Goal: Transaction & Acquisition: Download file/media

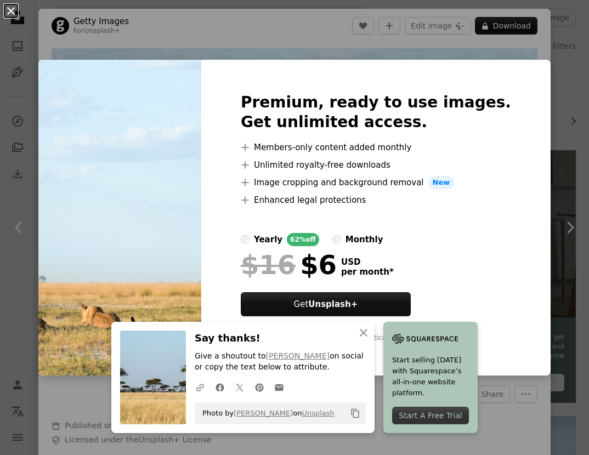
click at [12, 13] on button "An X shape" at bounding box center [10, 10] width 13 height 13
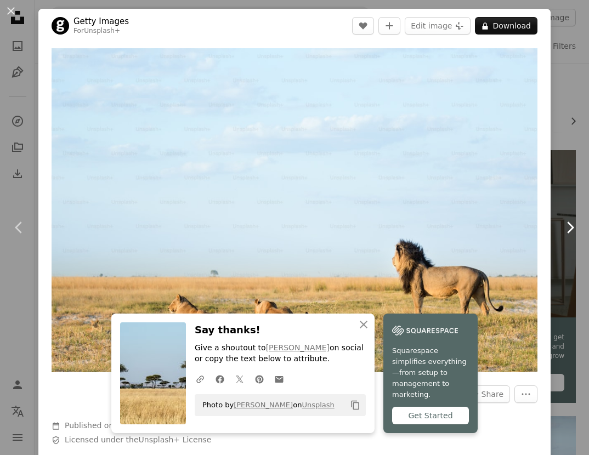
click at [571, 226] on icon at bounding box center [570, 227] width 7 height 12
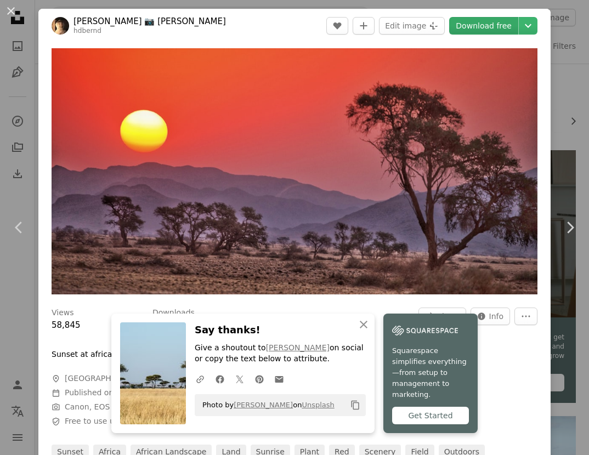
click at [471, 23] on link "Download free" at bounding box center [483, 26] width 69 height 18
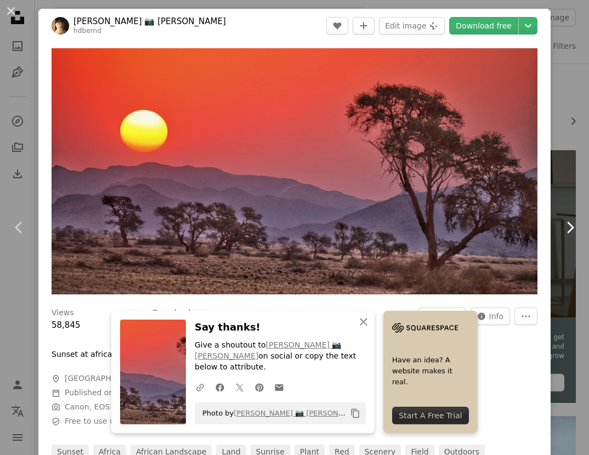
click at [571, 227] on icon "Chevron right" at bounding box center [570, 228] width 18 height 18
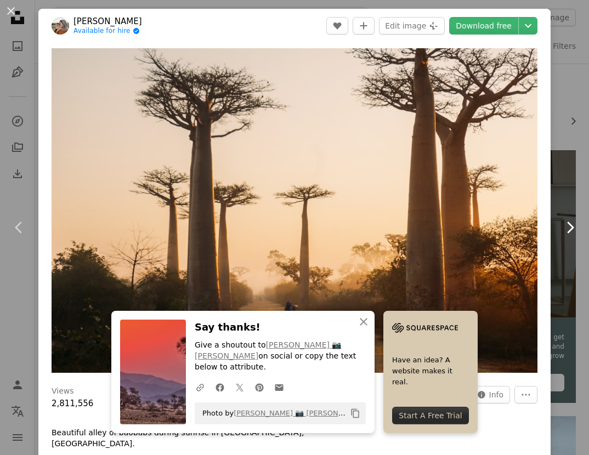
click at [572, 226] on icon at bounding box center [570, 227] width 7 height 12
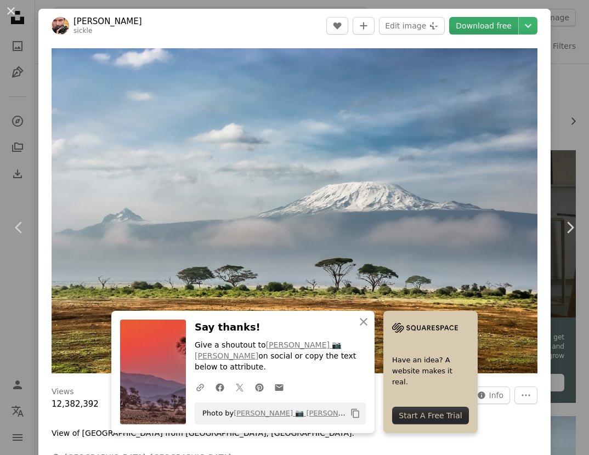
click at [478, 29] on link "Download free" at bounding box center [483, 26] width 69 height 18
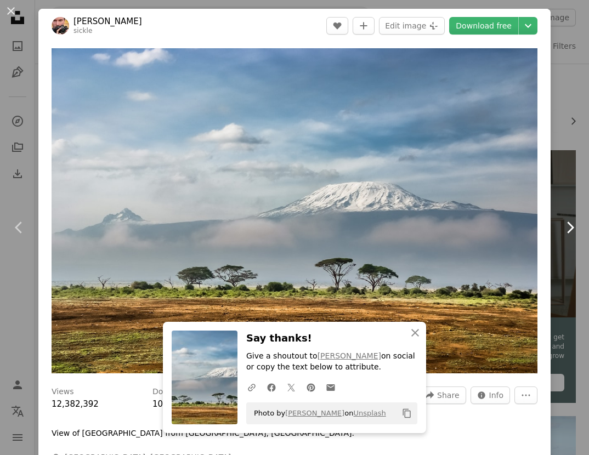
click at [572, 226] on icon at bounding box center [570, 227] width 7 height 12
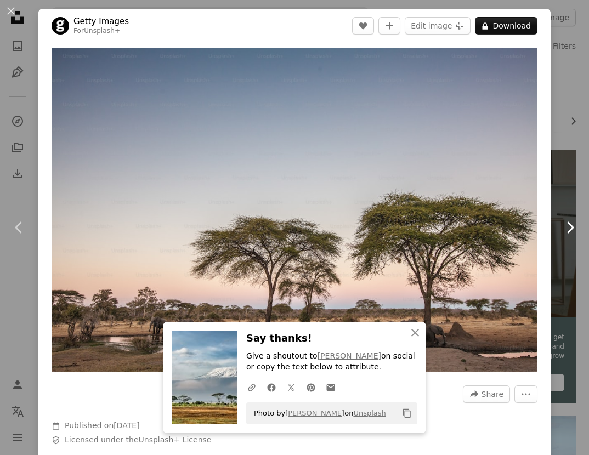
click at [570, 226] on icon "Chevron right" at bounding box center [570, 228] width 18 height 18
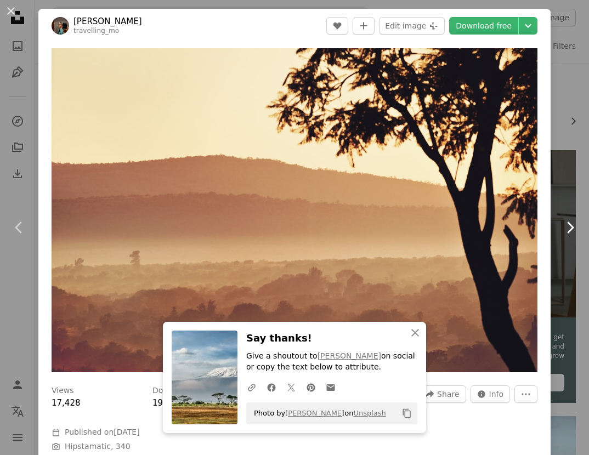
click at [569, 226] on icon "Chevron right" at bounding box center [570, 228] width 18 height 18
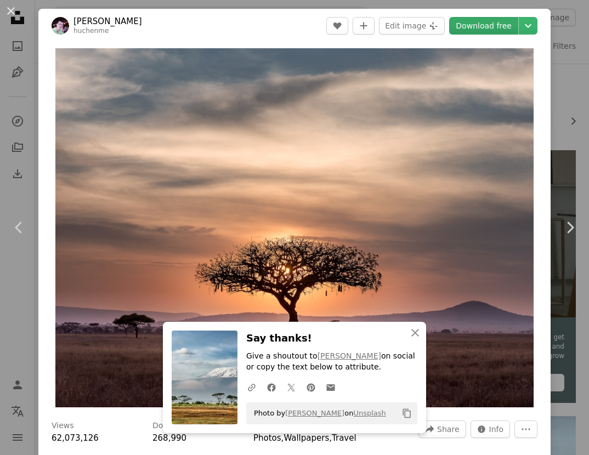
click at [490, 23] on link "Download free" at bounding box center [483, 26] width 69 height 18
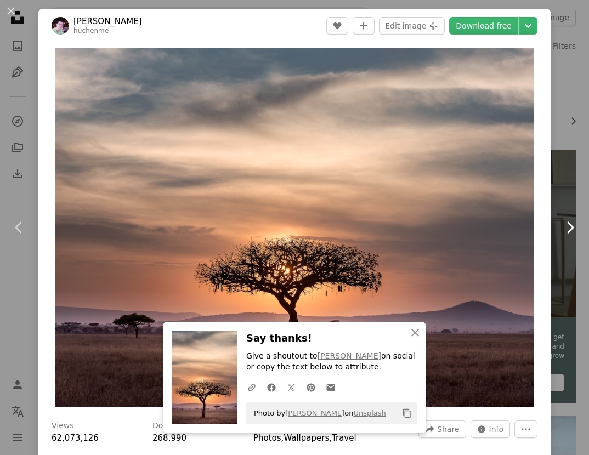
click at [569, 227] on icon "Chevron right" at bounding box center [570, 228] width 18 height 18
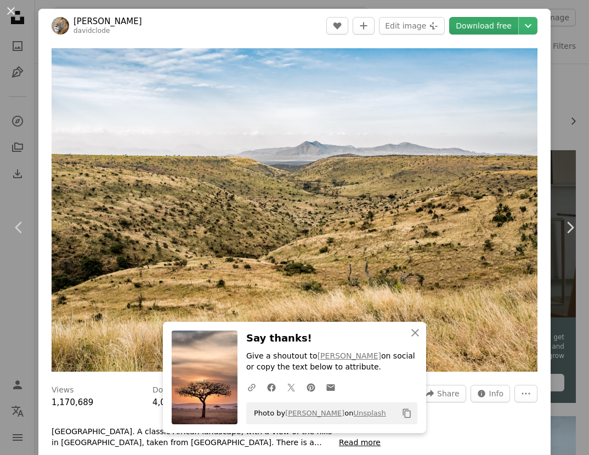
click at [494, 22] on link "Download free" at bounding box center [483, 26] width 69 height 18
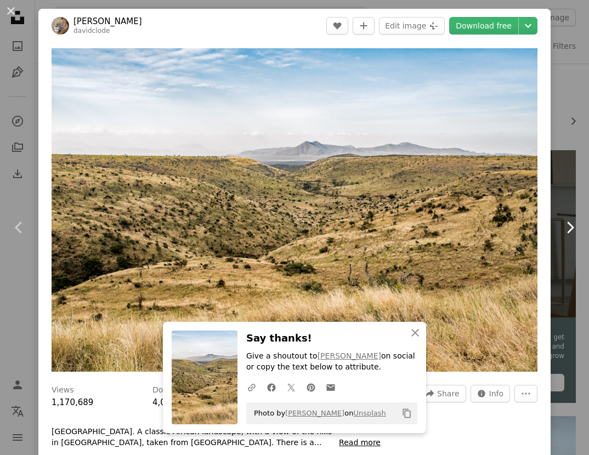
click at [566, 225] on icon "Chevron right" at bounding box center [570, 228] width 18 height 18
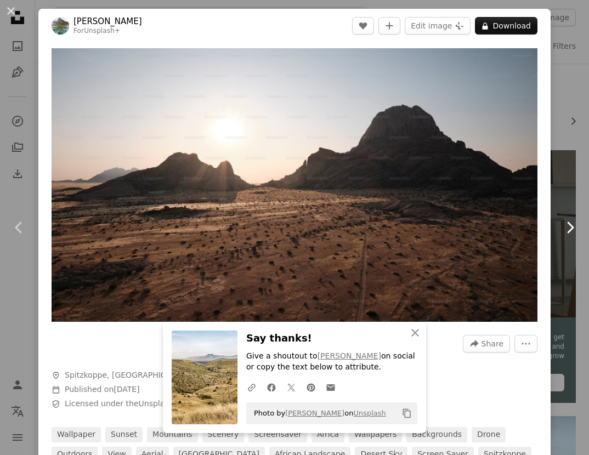
click at [567, 226] on icon "Chevron right" at bounding box center [570, 228] width 18 height 18
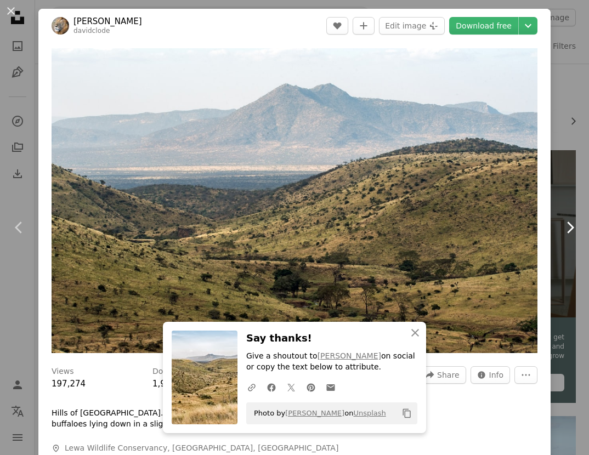
click at [568, 227] on icon "Chevron right" at bounding box center [570, 228] width 18 height 18
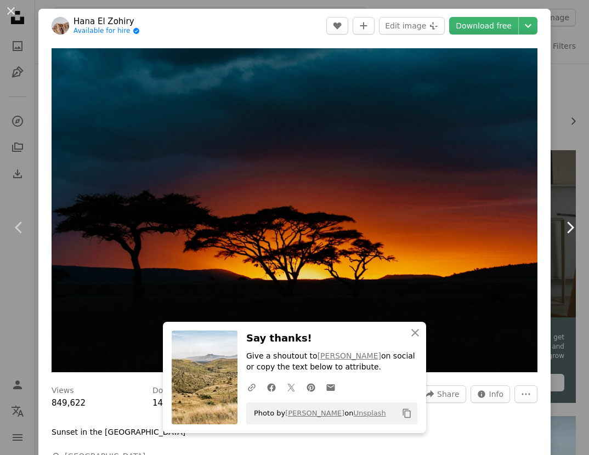
click at [568, 227] on icon "Chevron right" at bounding box center [570, 228] width 18 height 18
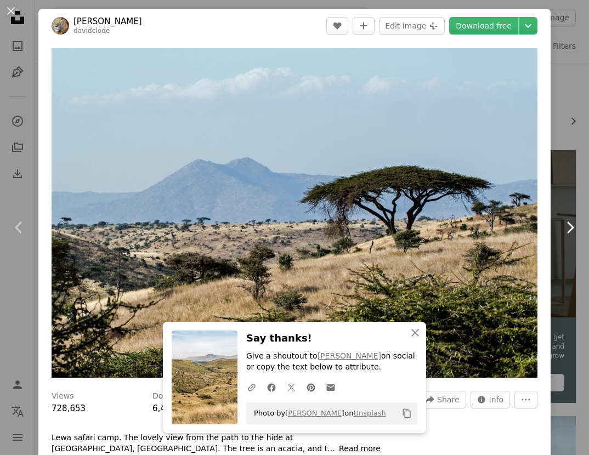
click at [568, 227] on icon "Chevron right" at bounding box center [570, 228] width 18 height 18
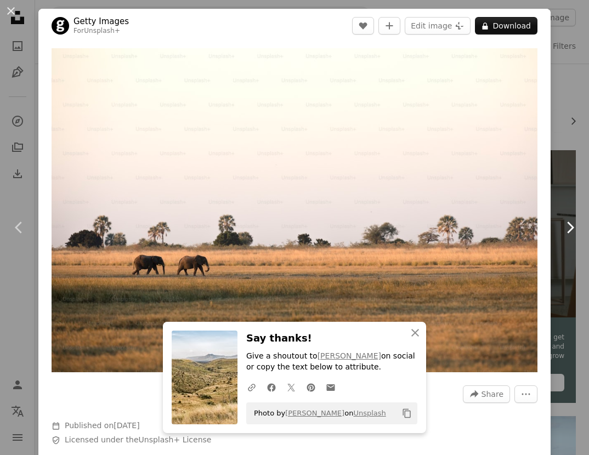
click at [571, 226] on icon at bounding box center [570, 227] width 7 height 12
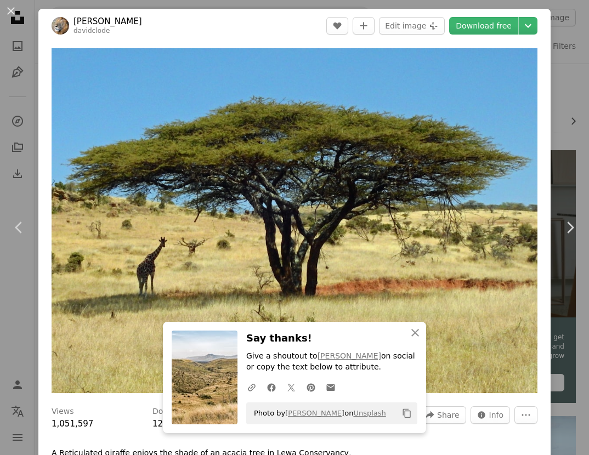
click at [8, 10] on button "An X shape" at bounding box center [10, 10] width 13 height 13
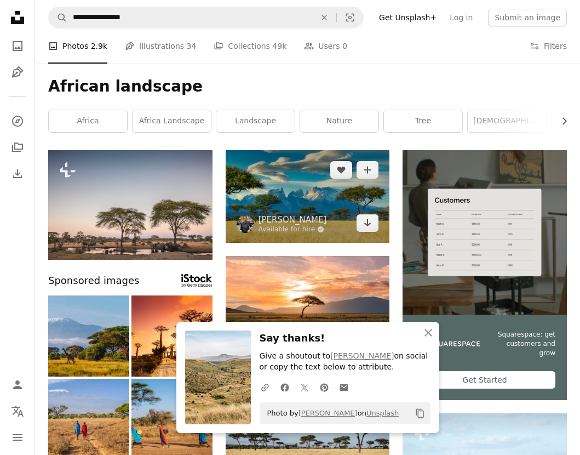
click at [293, 186] on img at bounding box center [308, 196] width 164 height 93
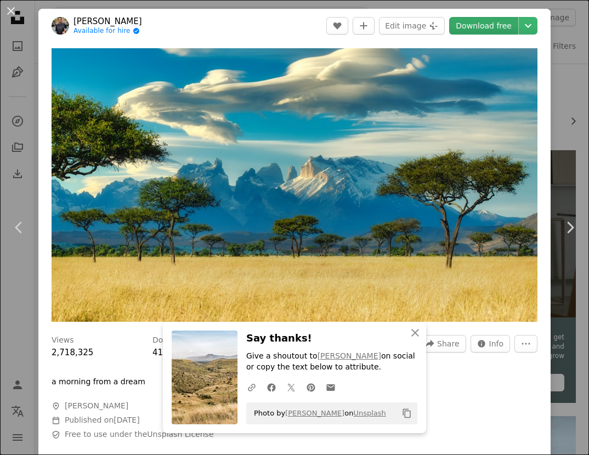
click at [481, 25] on link "Download free" at bounding box center [483, 26] width 69 height 18
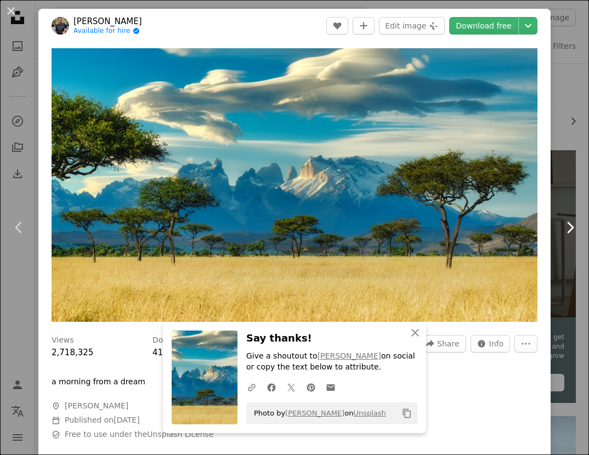
click at [568, 225] on icon "Chevron right" at bounding box center [570, 228] width 18 height 18
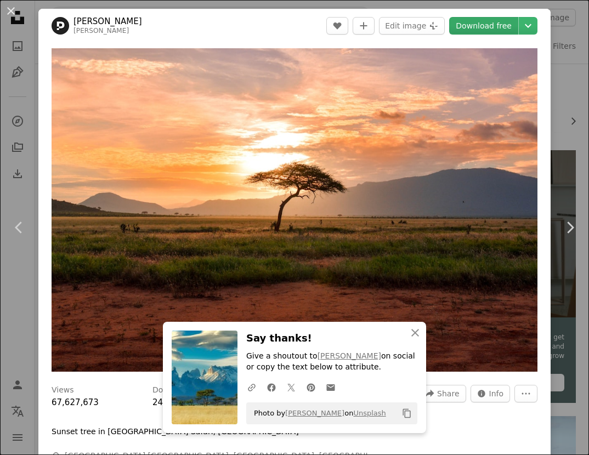
click at [475, 19] on link "Download free" at bounding box center [483, 26] width 69 height 18
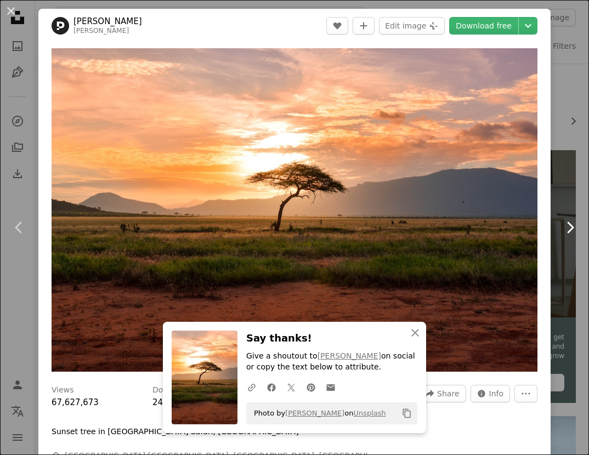
click at [570, 225] on icon at bounding box center [570, 227] width 7 height 12
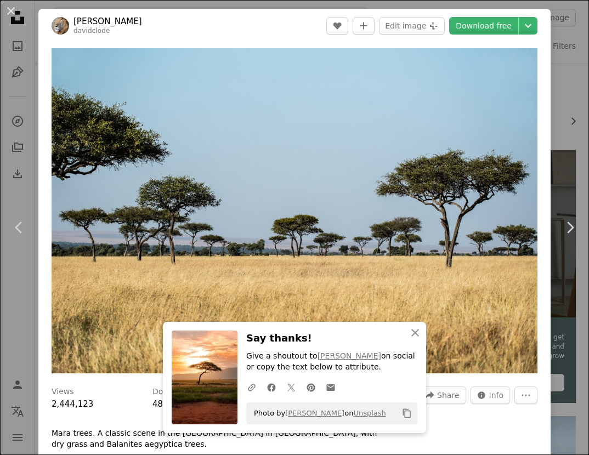
click at [8, 8] on button "An X shape" at bounding box center [10, 10] width 13 height 13
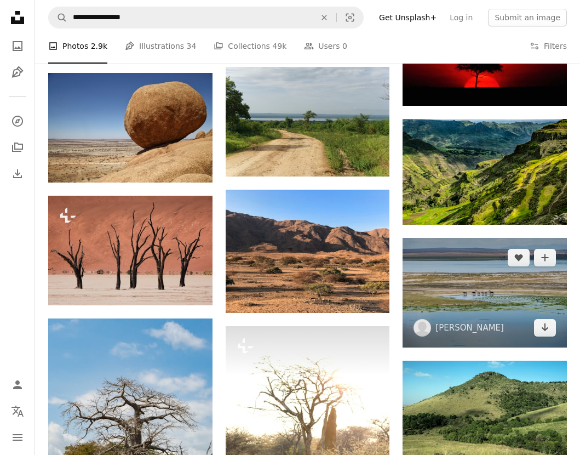
scroll to position [1531, 0]
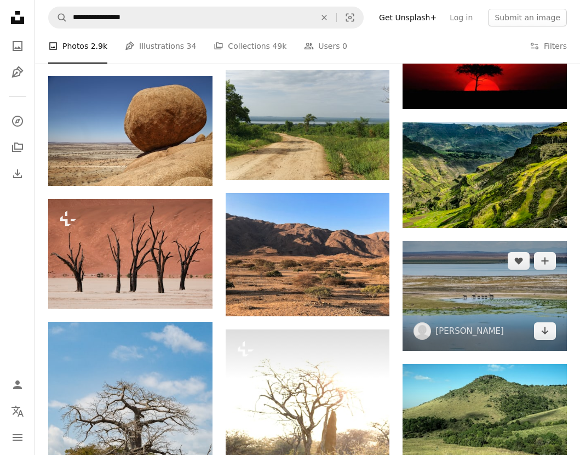
click at [470, 270] on img at bounding box center [485, 296] width 164 height 110
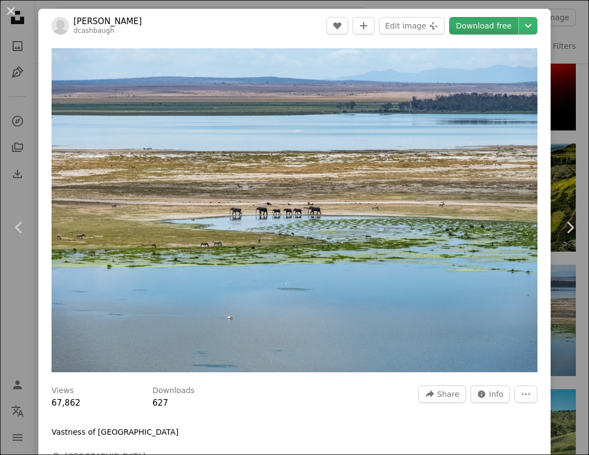
click at [493, 22] on link "Download free" at bounding box center [483, 26] width 69 height 18
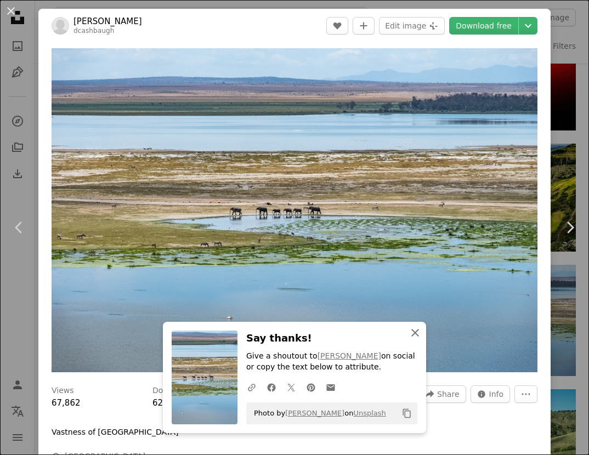
click at [415, 333] on icon "An X shape" at bounding box center [414, 332] width 13 height 13
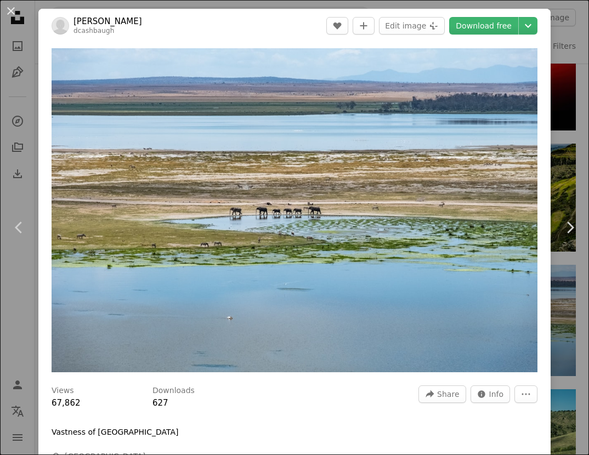
click at [12, 7] on button "An X shape" at bounding box center [10, 10] width 13 height 13
